Goal: Communication & Community: Connect with others

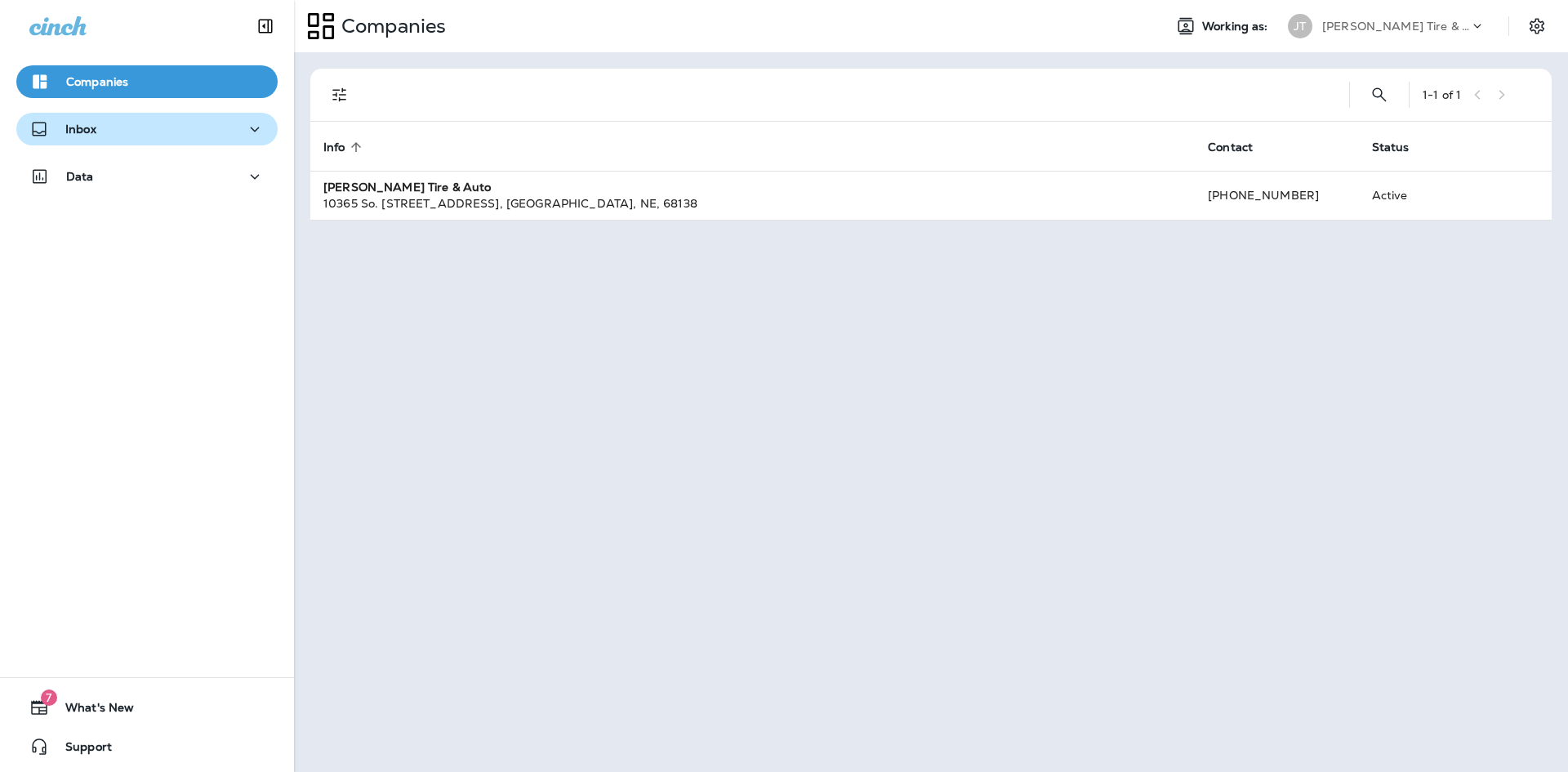
click at [171, 134] on div "Inbox" at bounding box center [147, 129] width 235 height 20
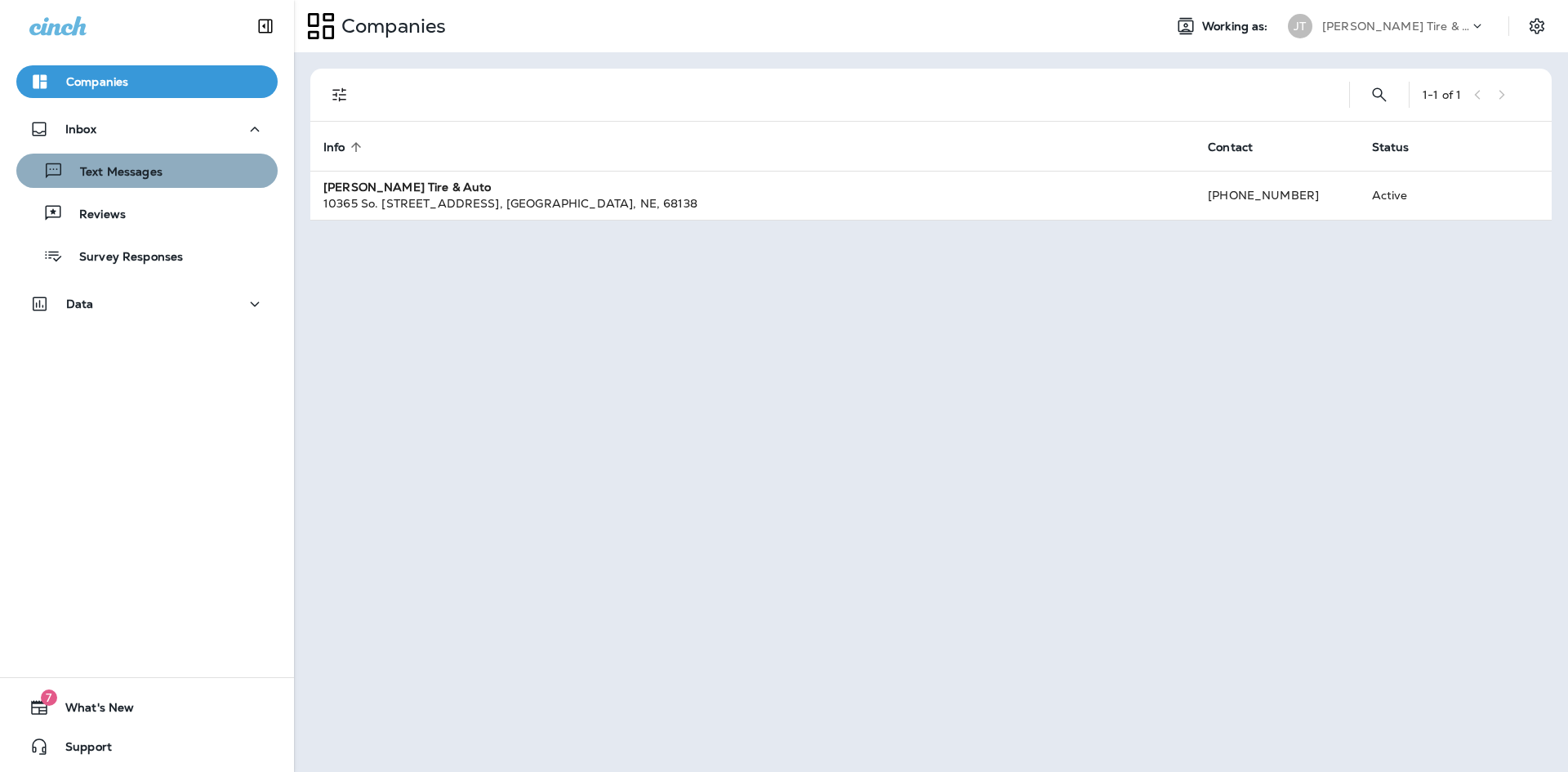
click at [201, 167] on div "Text Messages" at bounding box center [147, 170] width 249 height 25
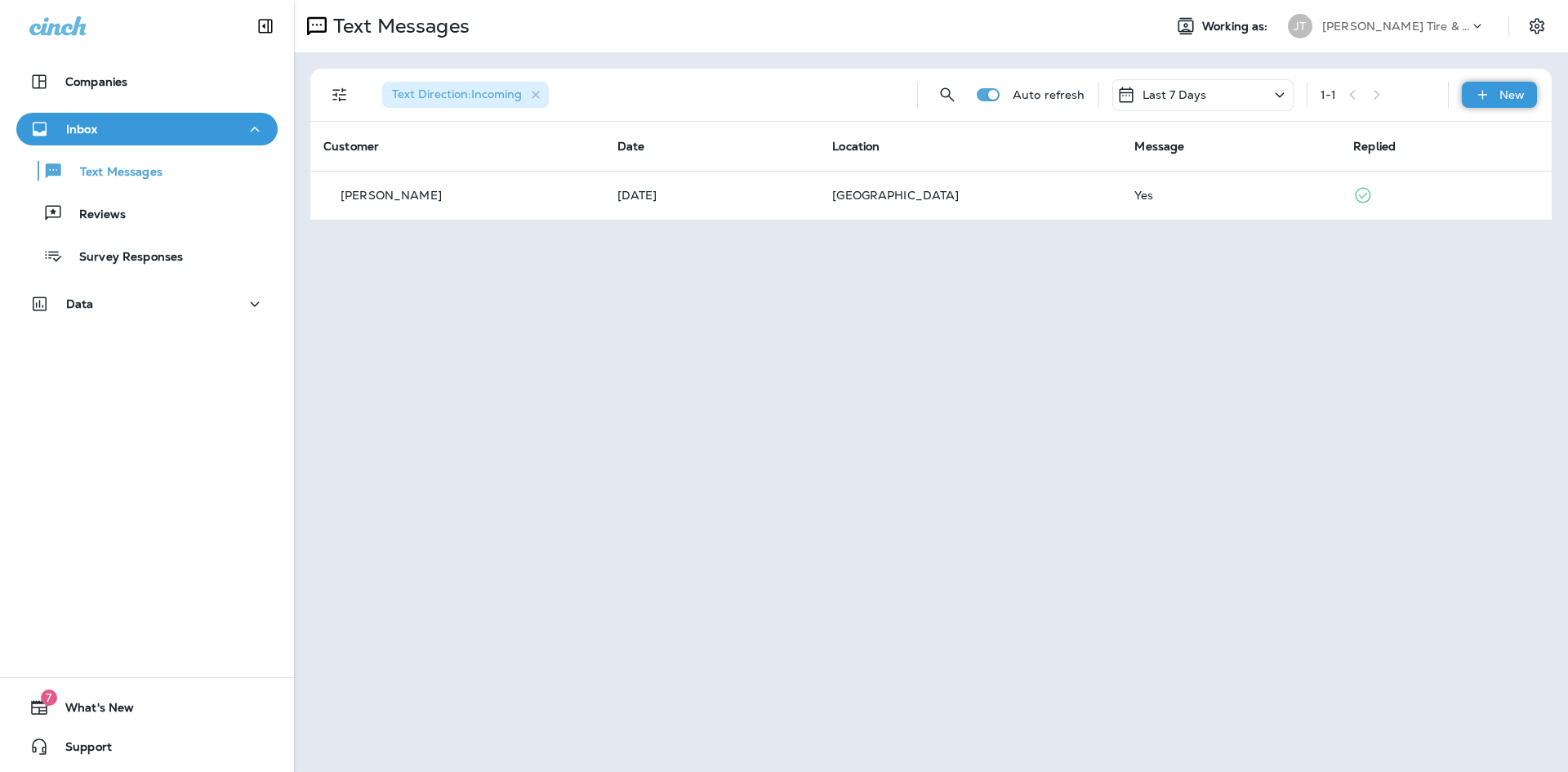
click at [1514, 96] on p "New" at bounding box center [1512, 95] width 26 height 13
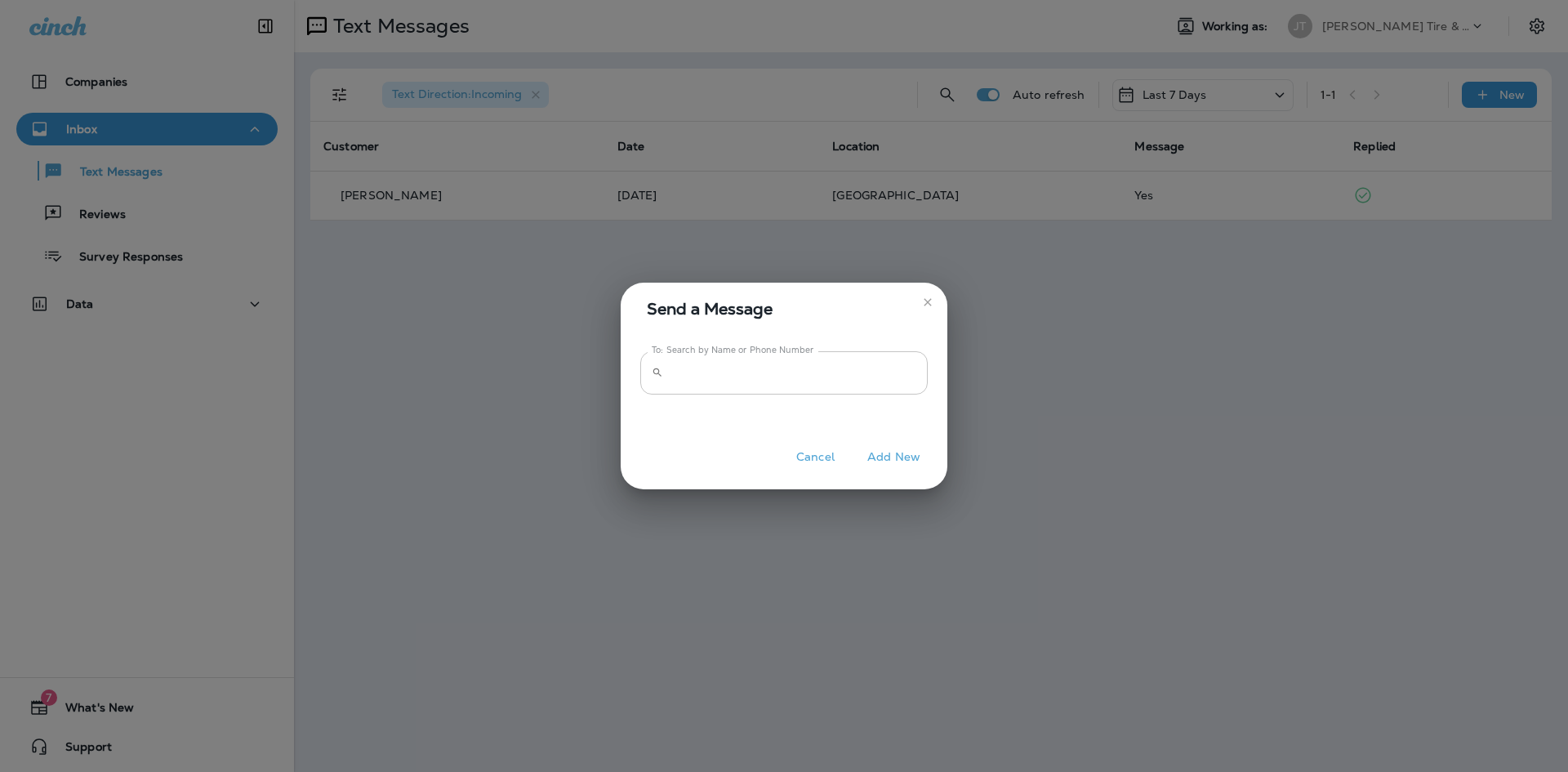
click at [684, 390] on input "To: Search by Name or Phone Number" at bounding box center [798, 374] width 258 height 44
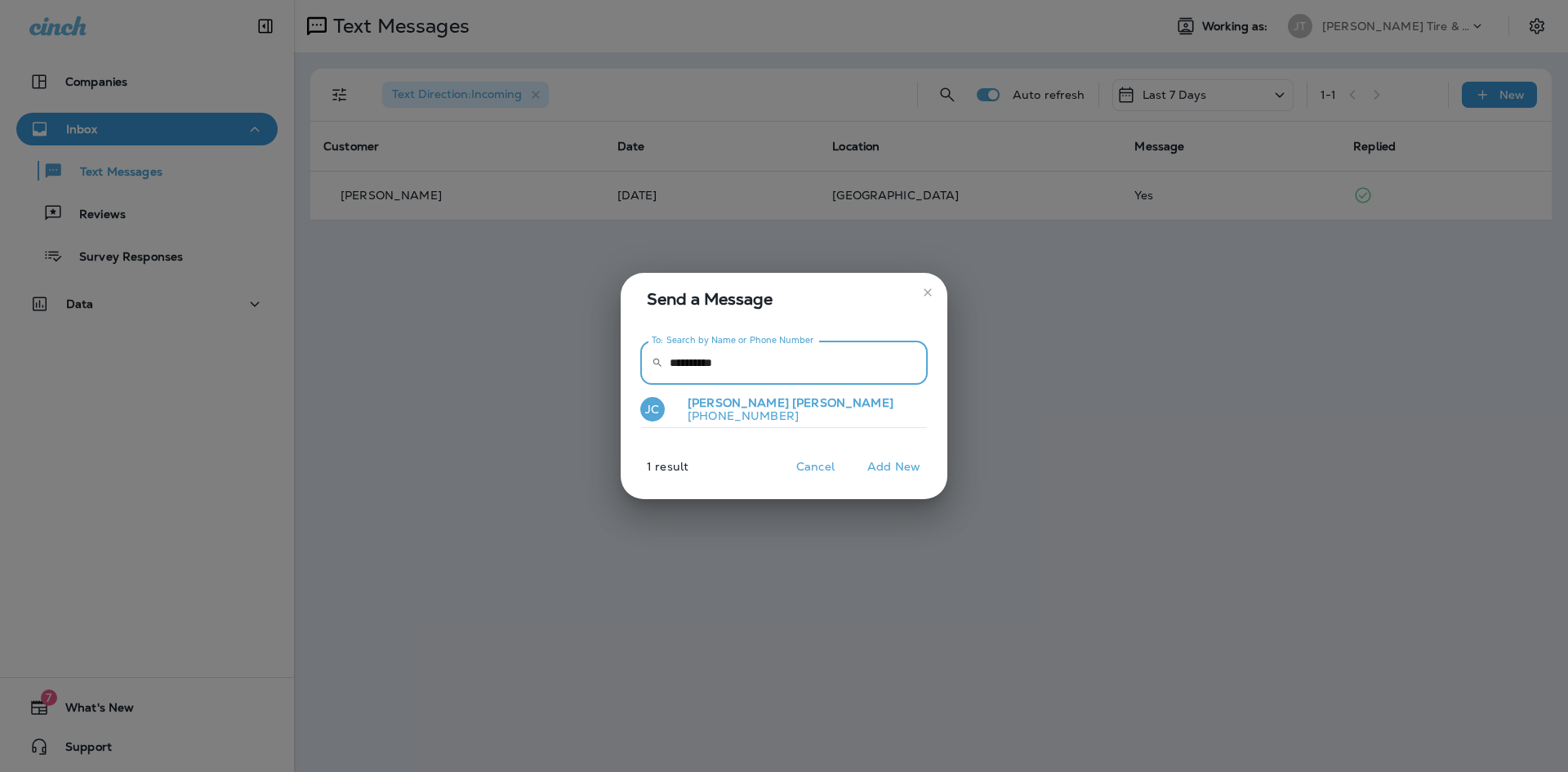
type input "**********"
click at [793, 406] on span "[PERSON_NAME]" at bounding box center [843, 403] width 101 height 15
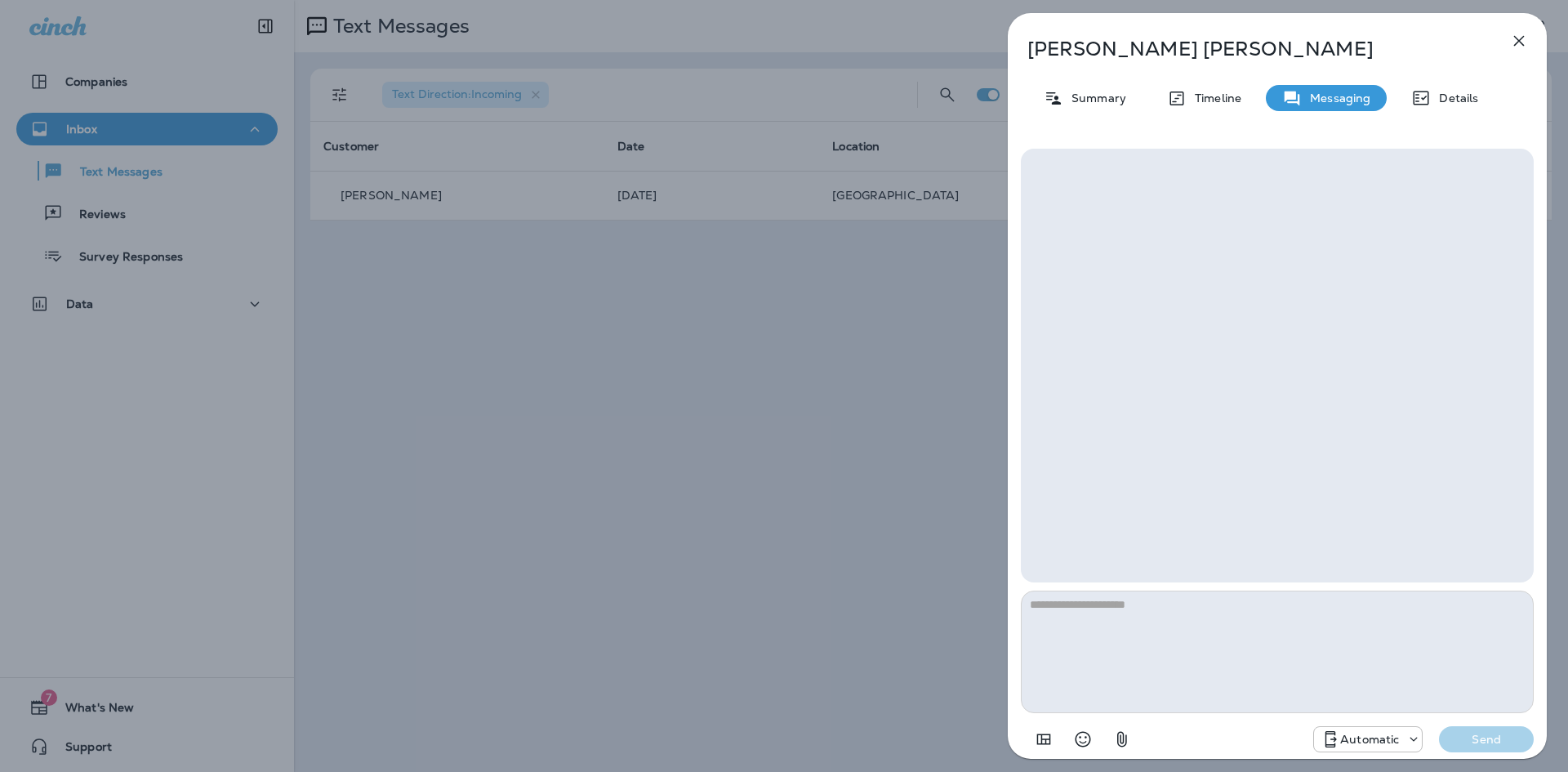
click at [1166, 190] on div at bounding box center [1277, 365] width 513 height 434
click at [1122, 678] on textarea at bounding box center [1277, 652] width 513 height 122
type textarea "*"
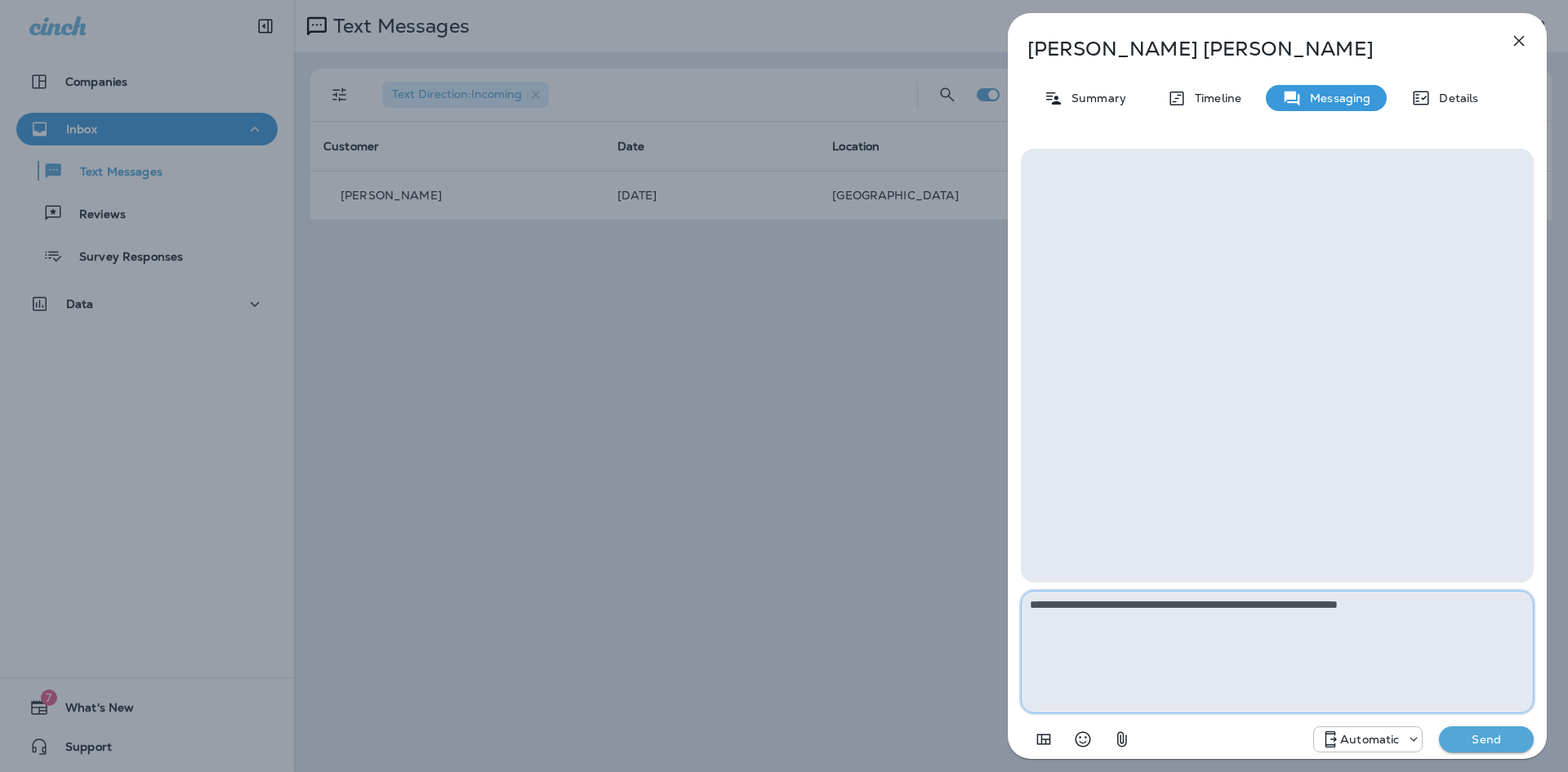
type textarea "**********"
click at [1517, 43] on icon "button" at bounding box center [1520, 41] width 11 height 11
